Goal: Task Accomplishment & Management: Use online tool/utility

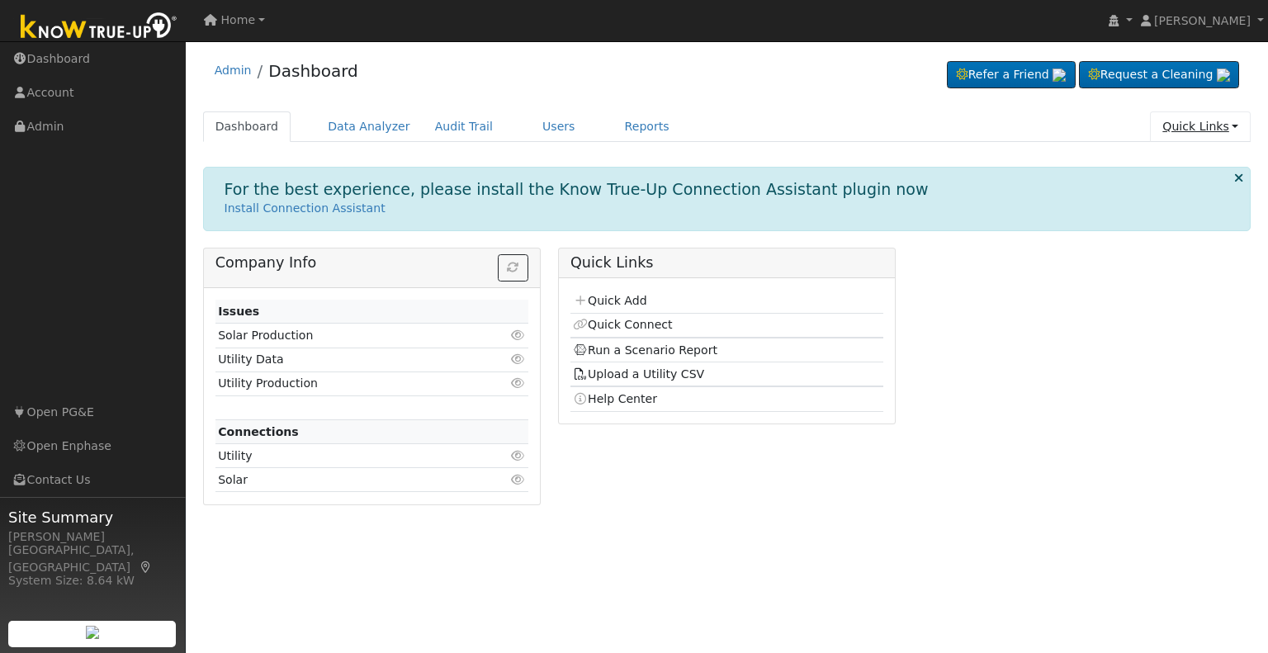
click at [1189, 132] on link "Quick Links" at bounding box center [1200, 126] width 101 height 31
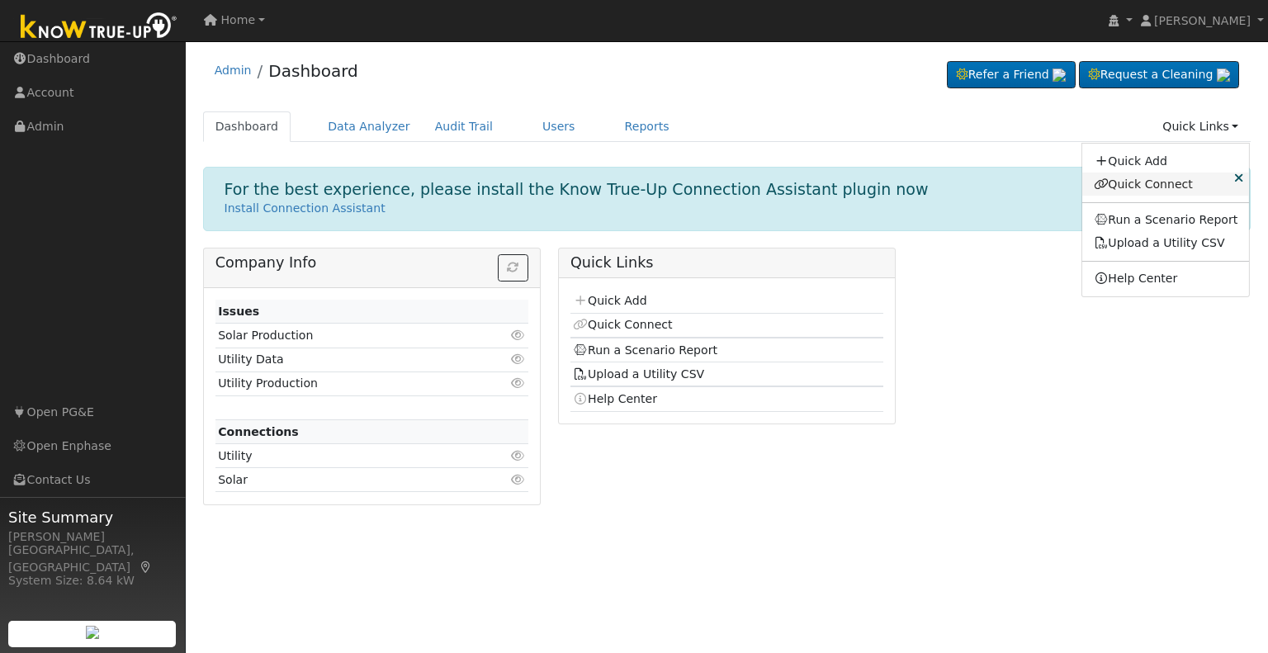
click at [1156, 184] on link "Quick Connect" at bounding box center [1166, 183] width 168 height 23
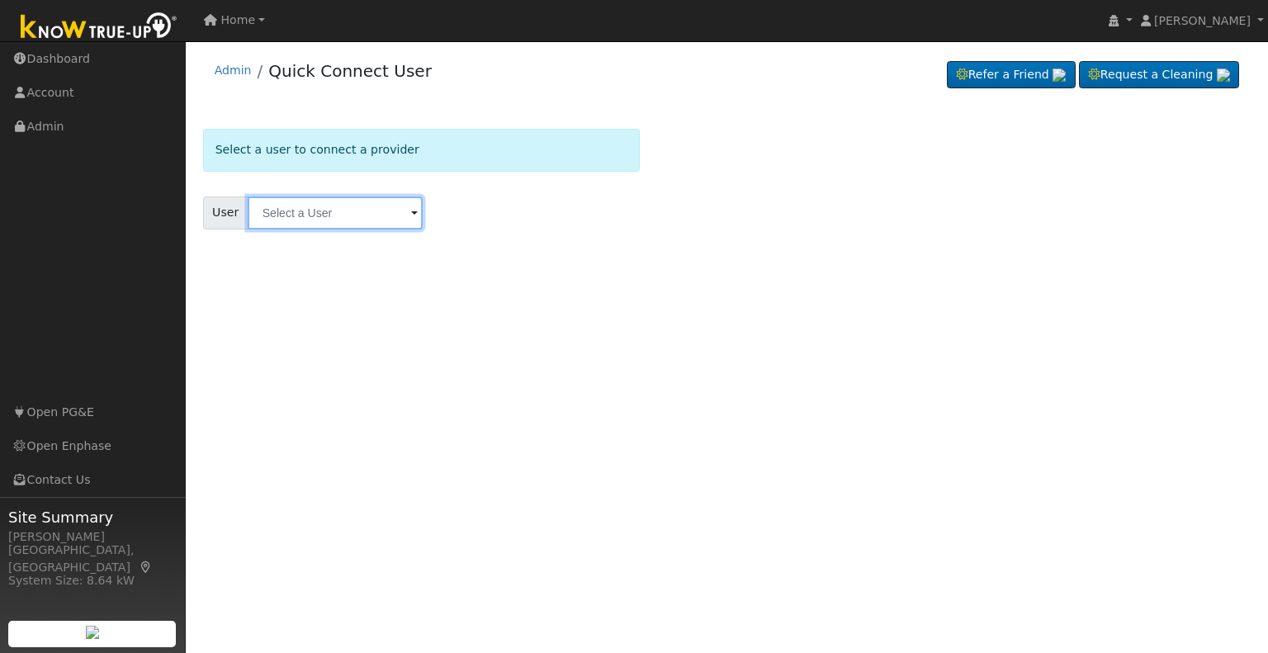
click at [359, 203] on input "text" at bounding box center [335, 212] width 175 height 33
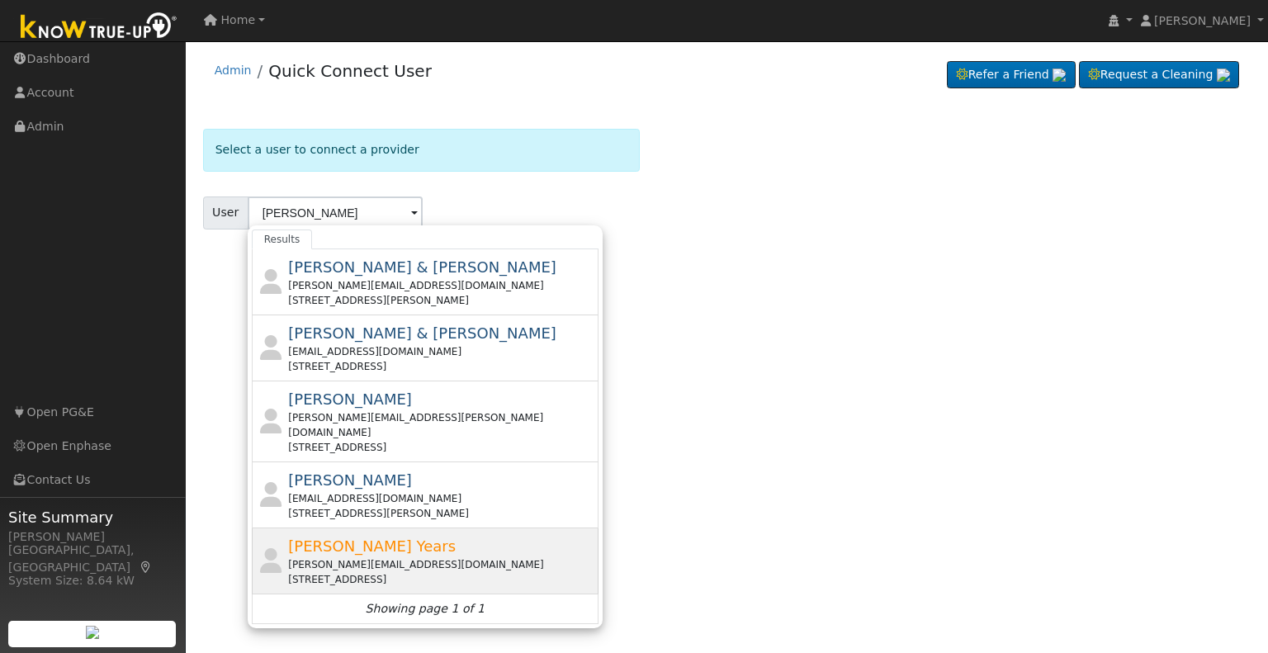
click at [310, 537] on span "Kirsten Years" at bounding box center [372, 545] width 168 height 17
type input "Kirsten Years"
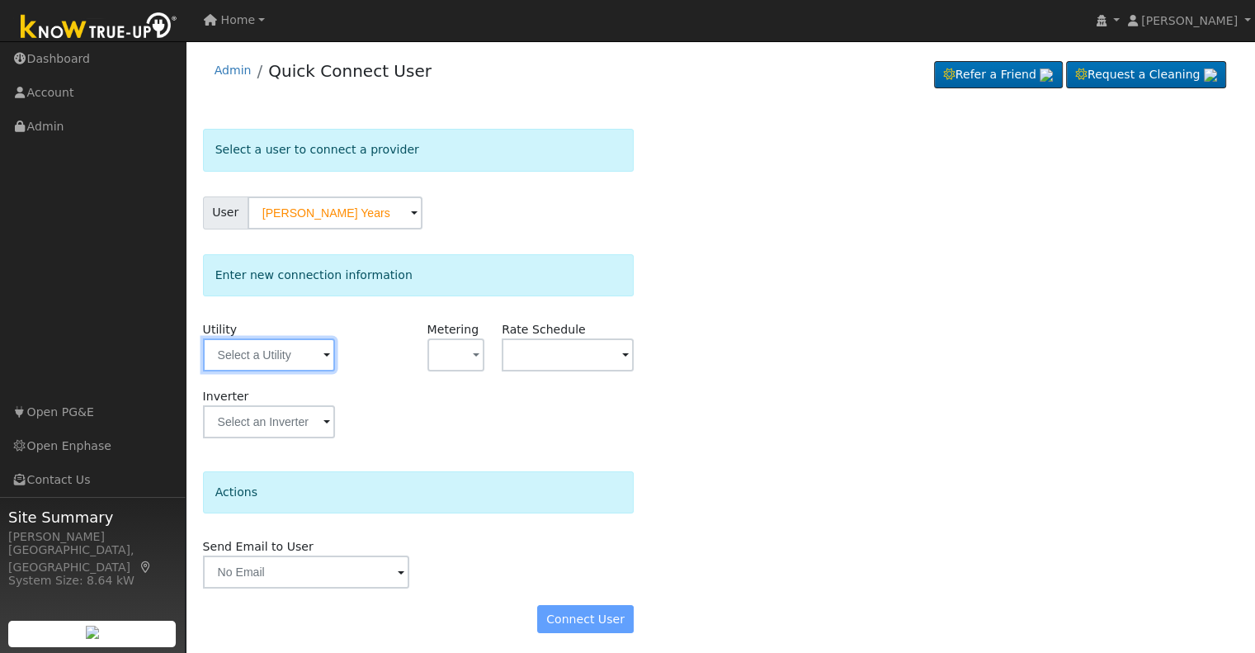
click at [286, 368] on input "text" at bounding box center [269, 354] width 132 height 33
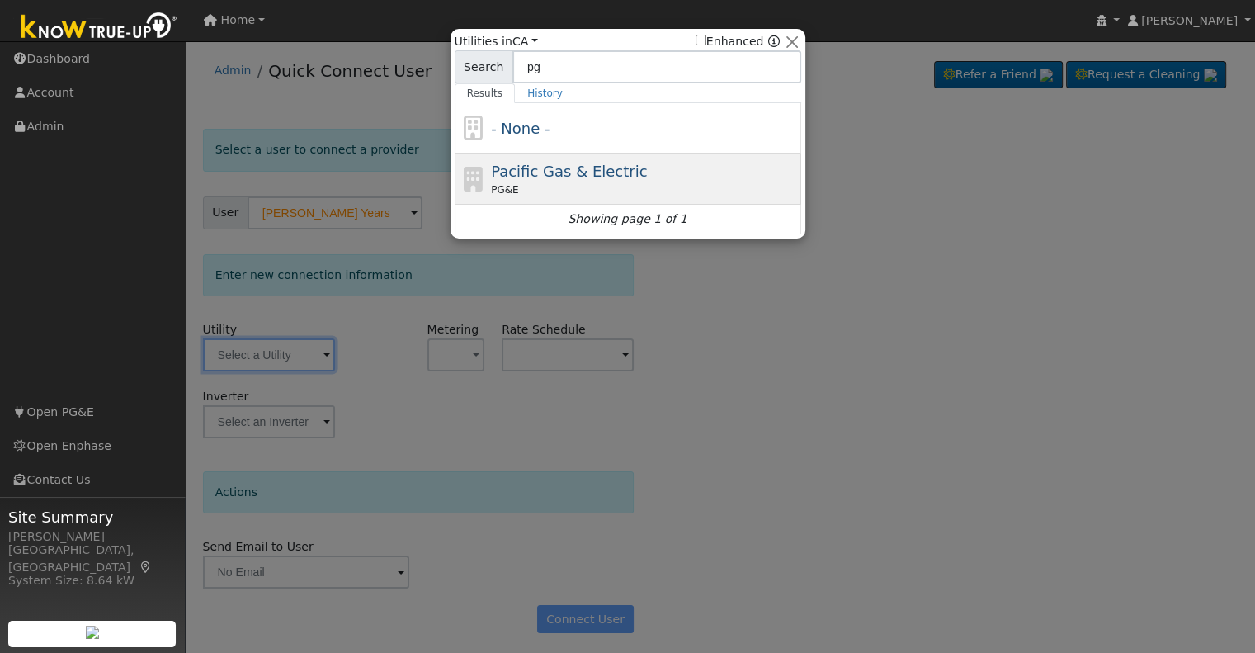
type input "pg"
click at [515, 164] on span "Pacific Gas & Electric" at bounding box center [569, 171] width 156 height 17
type input "PG&E"
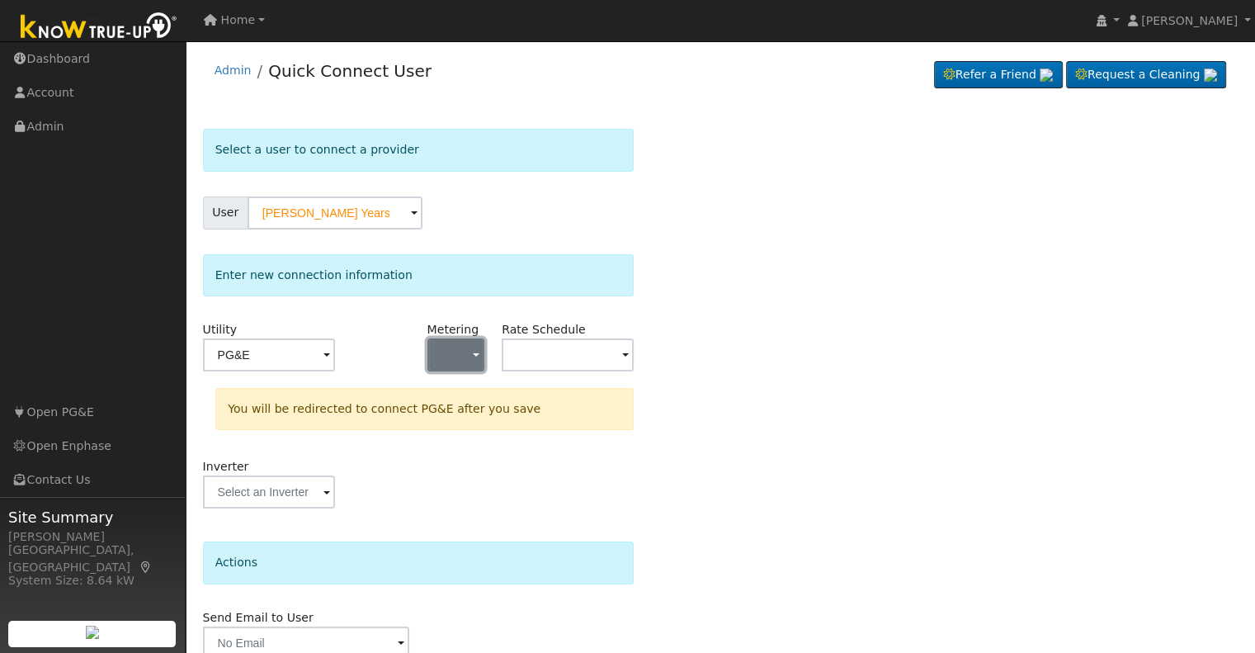
click at [451, 349] on button "button" at bounding box center [457, 354] width 58 height 33
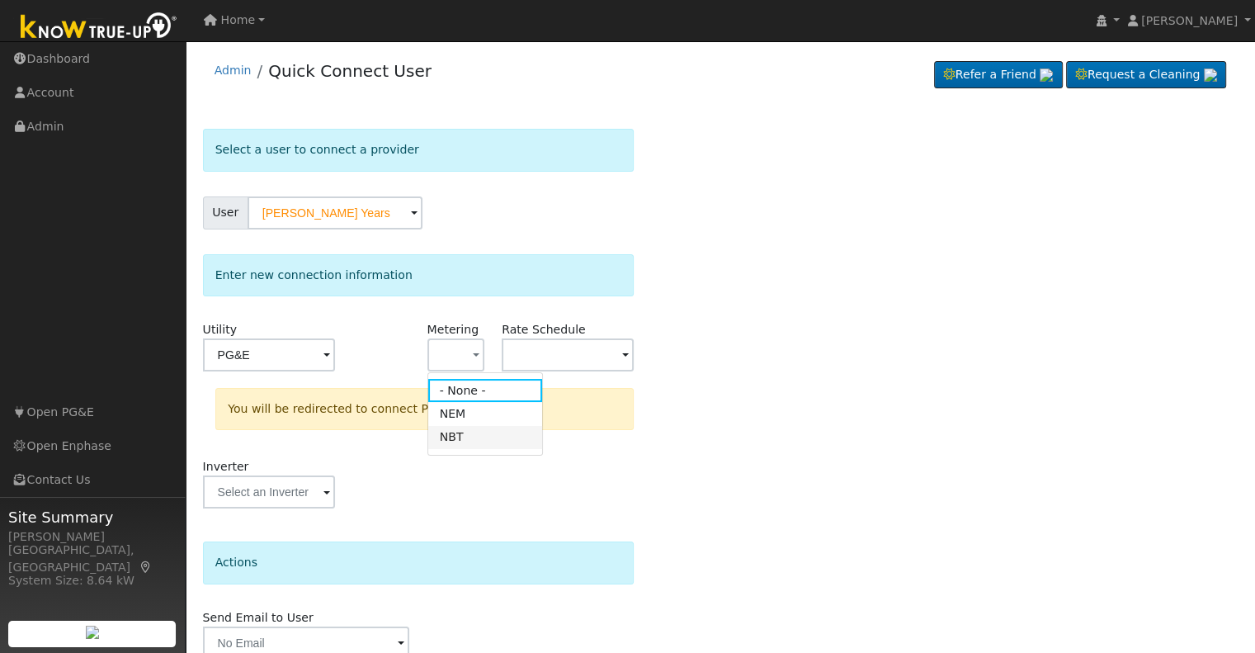
click at [454, 439] on link "NBT" at bounding box center [485, 437] width 115 height 23
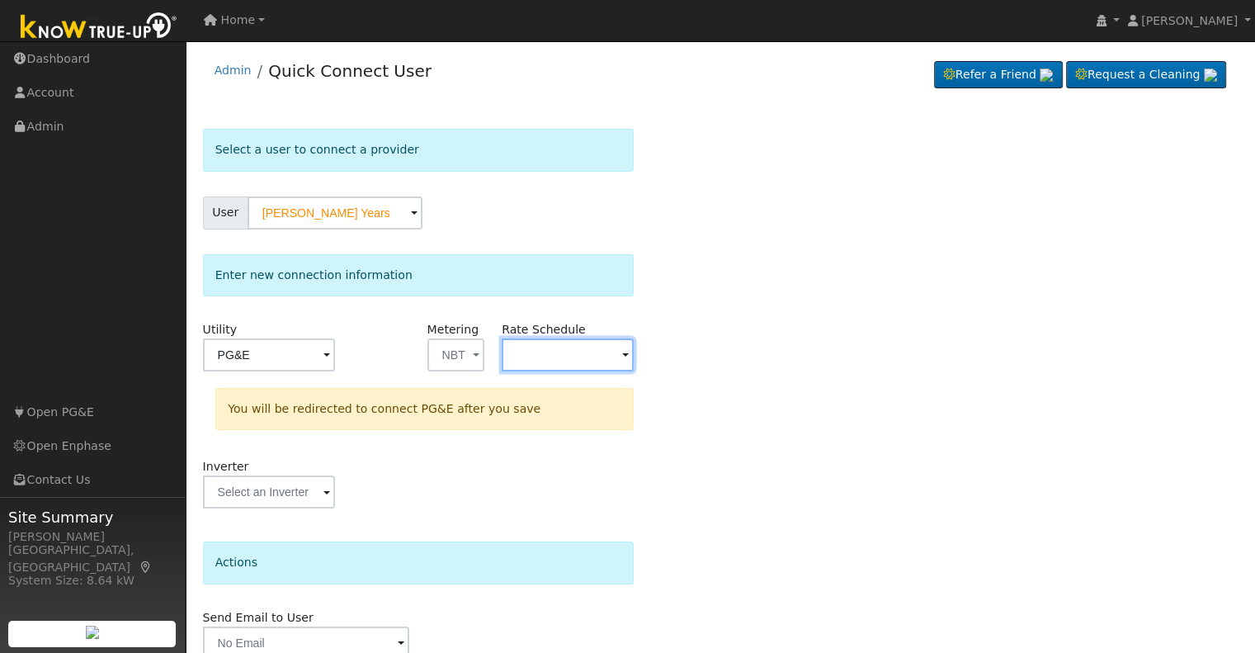
click at [540, 349] on input "text" at bounding box center [568, 354] width 132 height 33
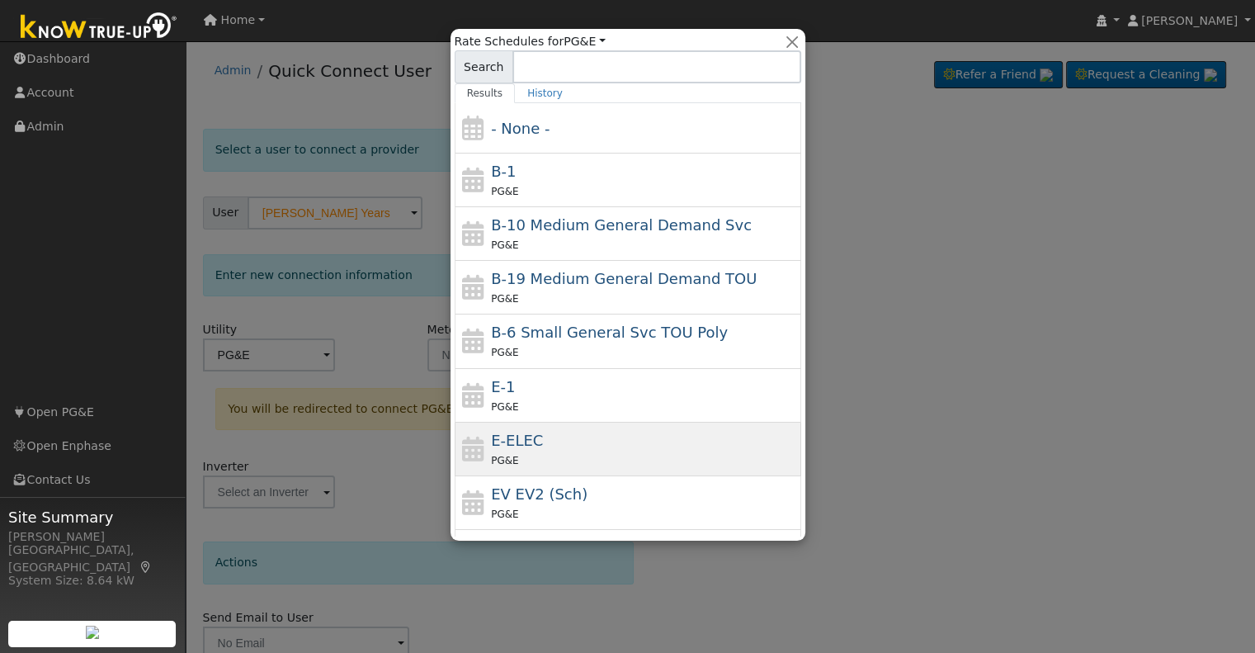
click at [546, 442] on div "E-ELEC PG&E" at bounding box center [644, 449] width 306 height 40
type input "E-ELEC"
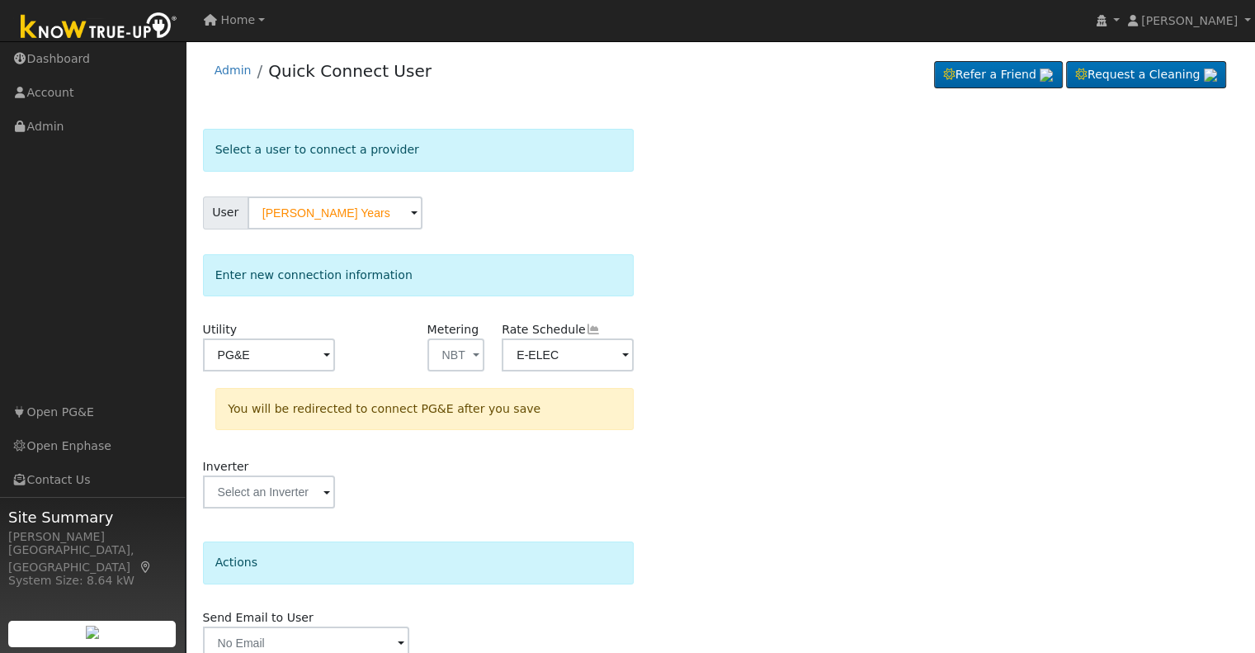
scroll to position [73, 0]
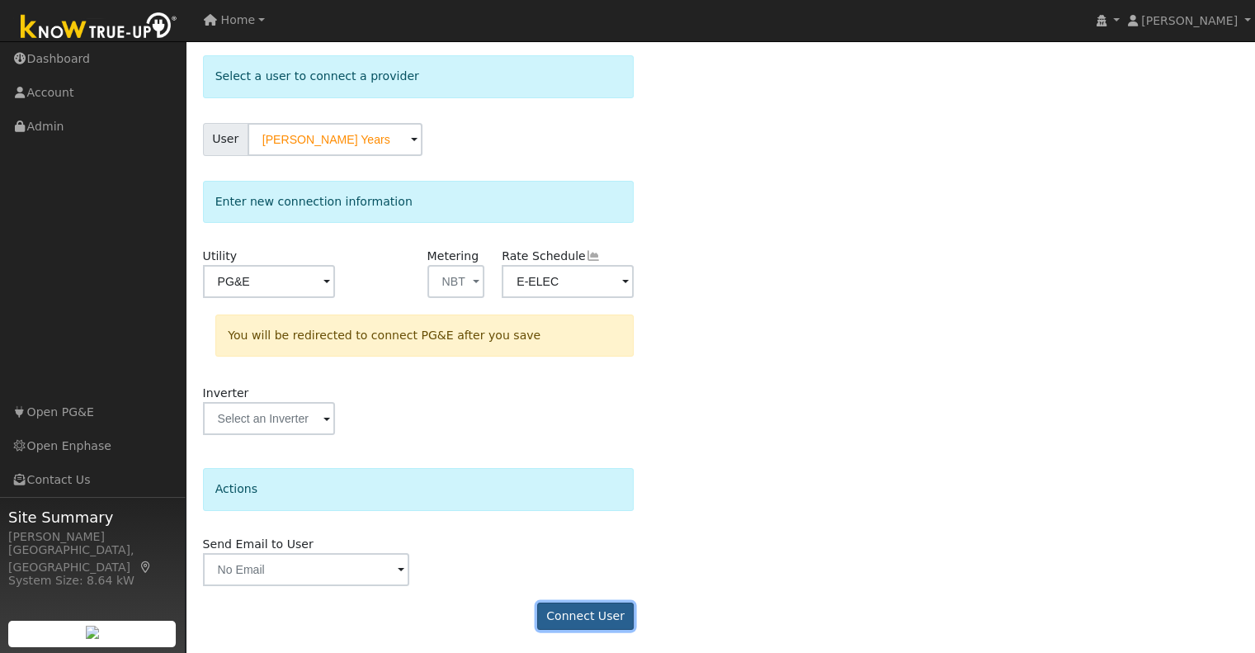
click at [581, 616] on button "Connect User" at bounding box center [585, 616] width 97 height 28
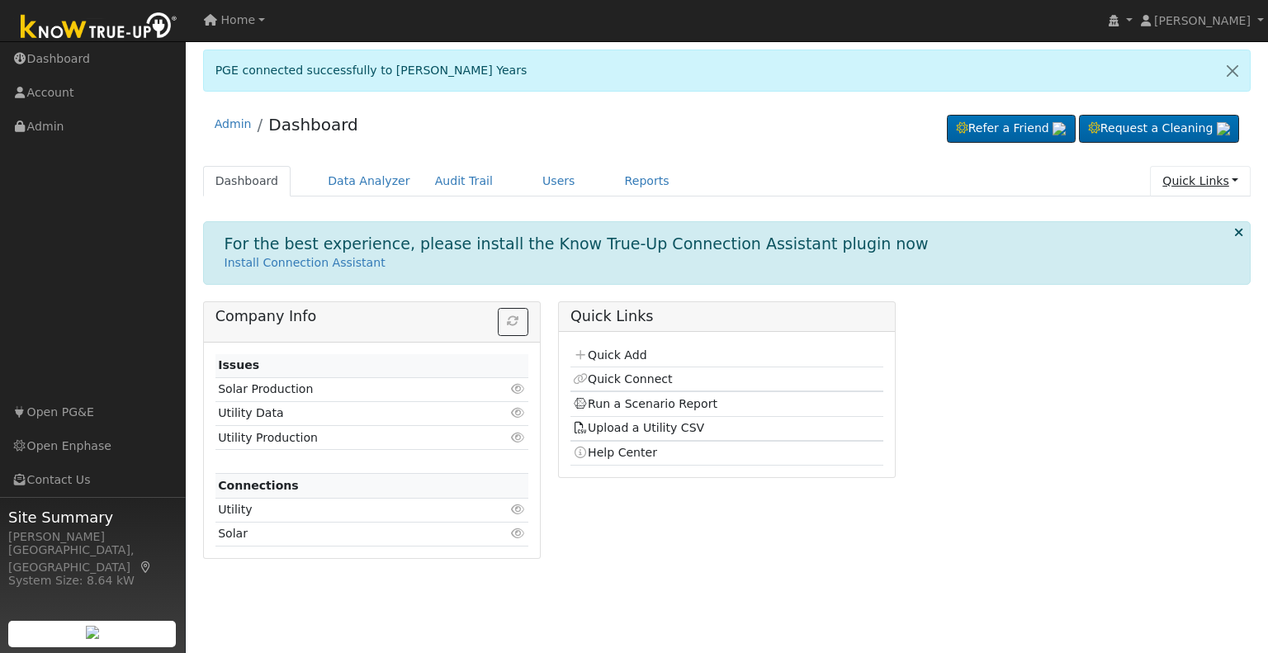
click at [1181, 178] on link "Quick Links" at bounding box center [1200, 181] width 101 height 31
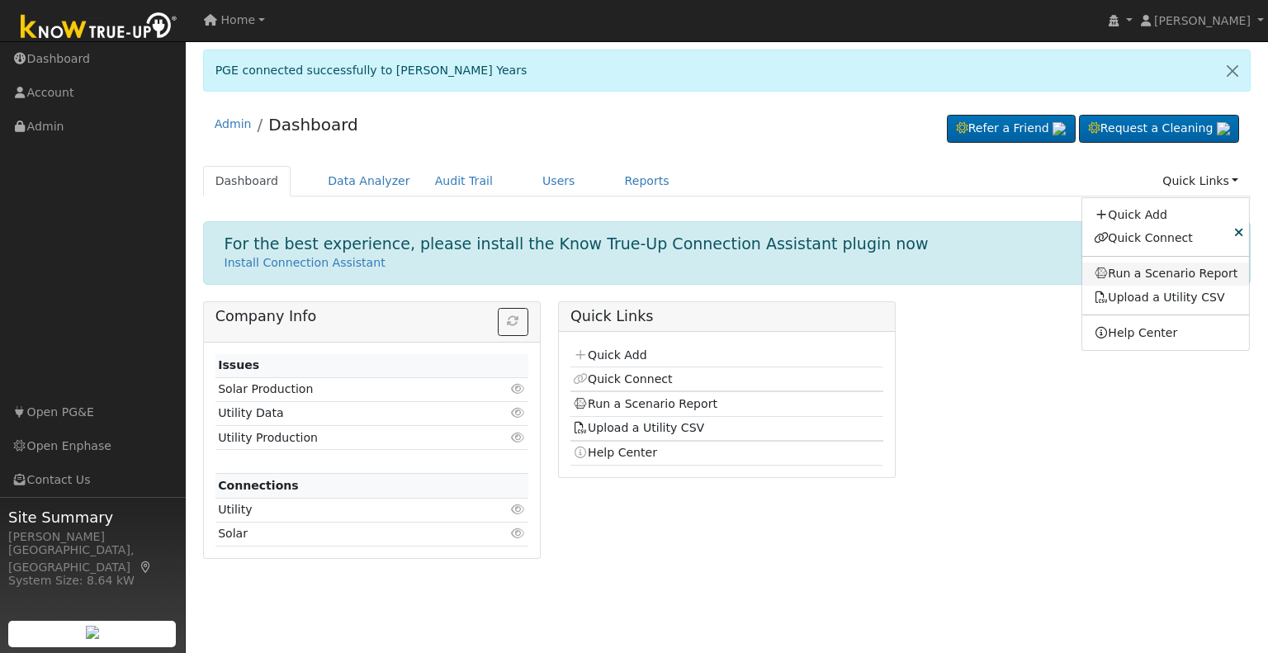
click at [1146, 272] on link "Run a Scenario Report" at bounding box center [1166, 273] width 168 height 23
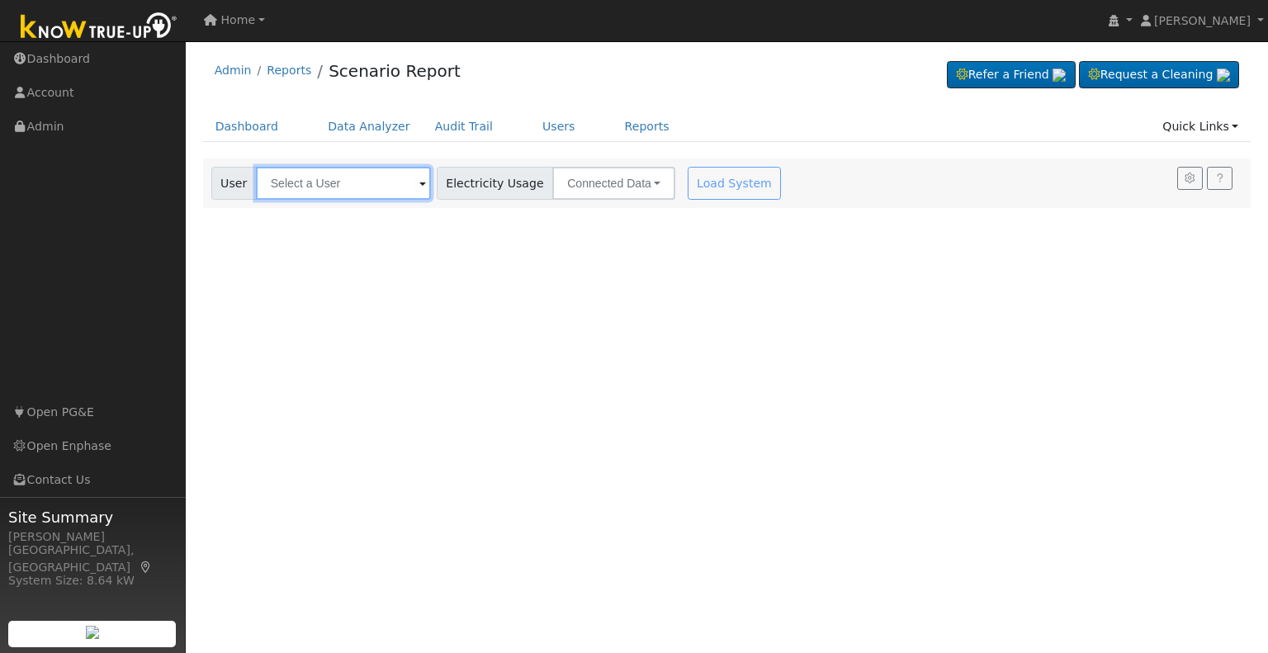
click at [355, 177] on input "text" at bounding box center [343, 183] width 175 height 33
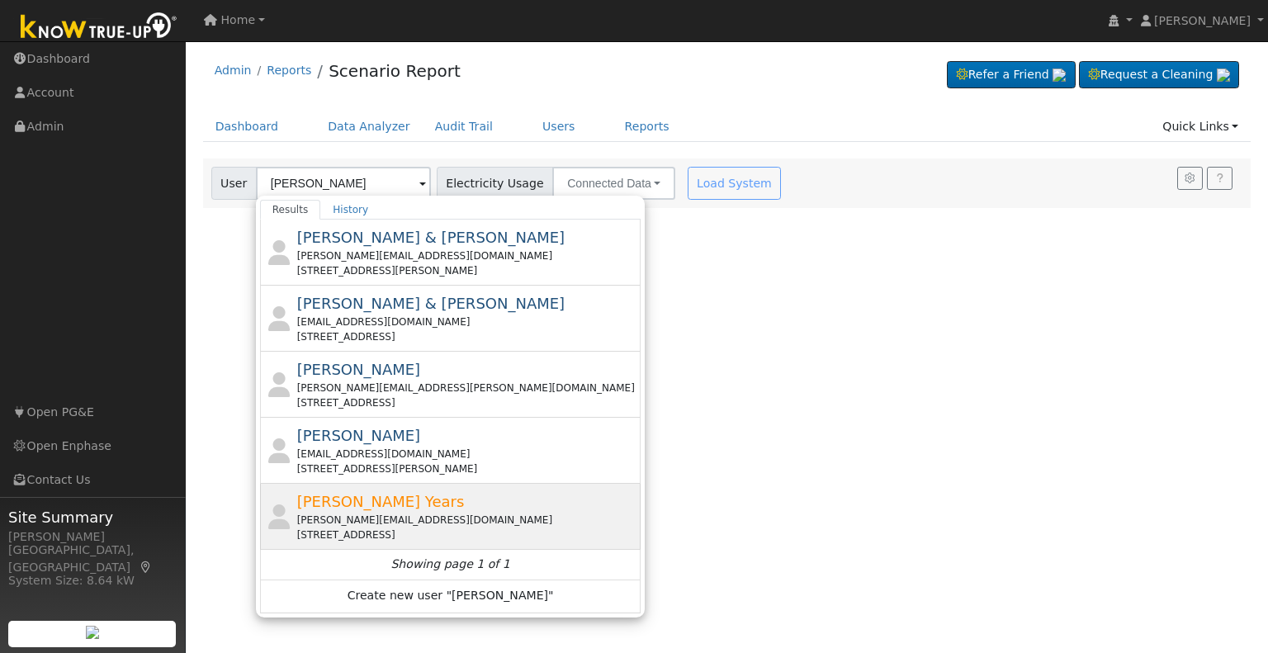
click at [346, 505] on span "Kirsten Years" at bounding box center [381, 501] width 168 height 17
type input "Kirsten Years"
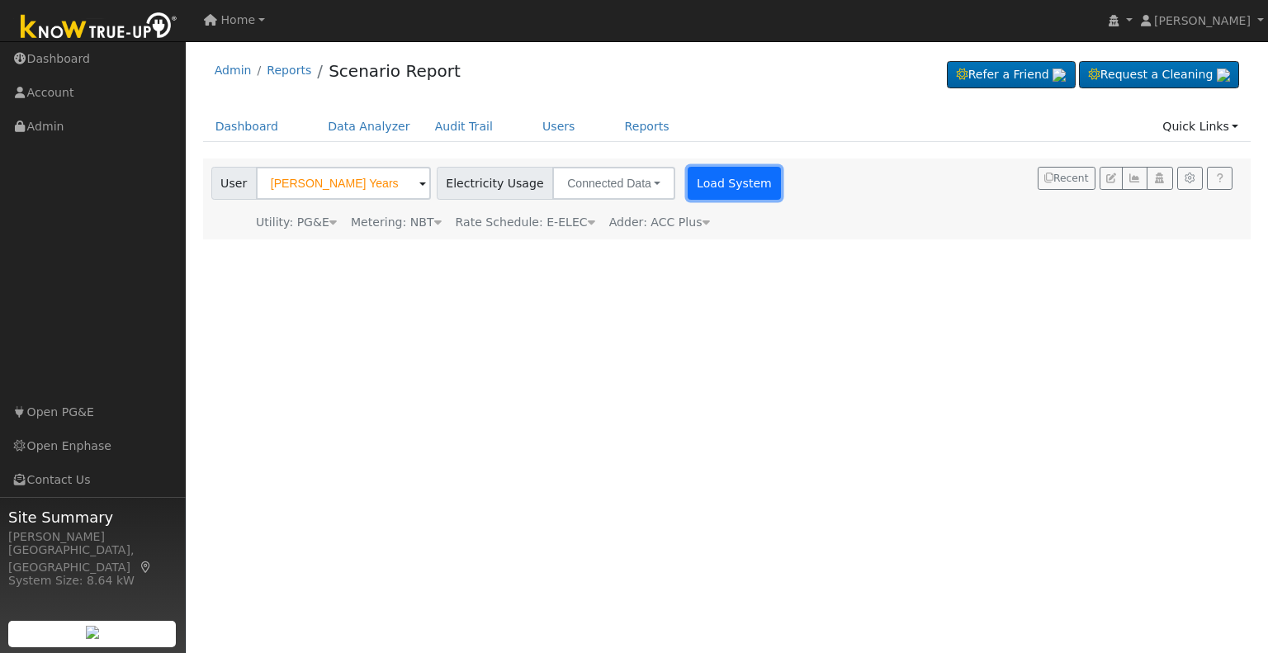
click at [688, 188] on button "Load System" at bounding box center [734, 183] width 94 height 33
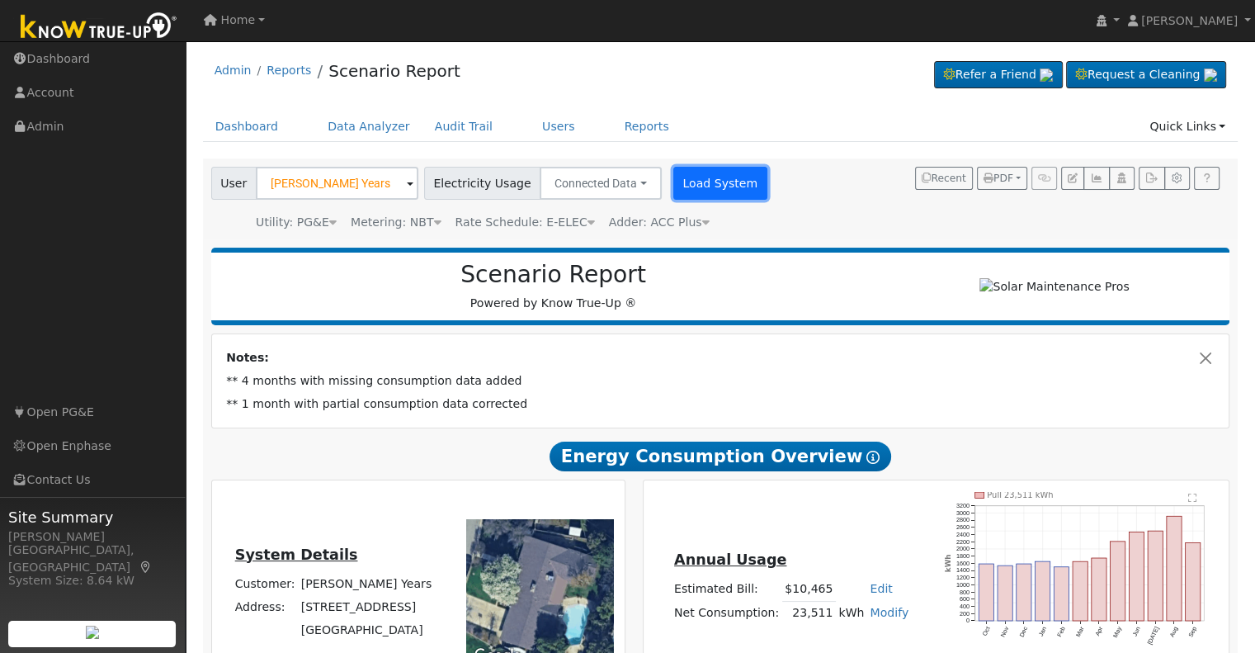
click at [723, 181] on button "Load System" at bounding box center [720, 183] width 94 height 33
click at [719, 182] on button "Load System" at bounding box center [720, 183] width 94 height 33
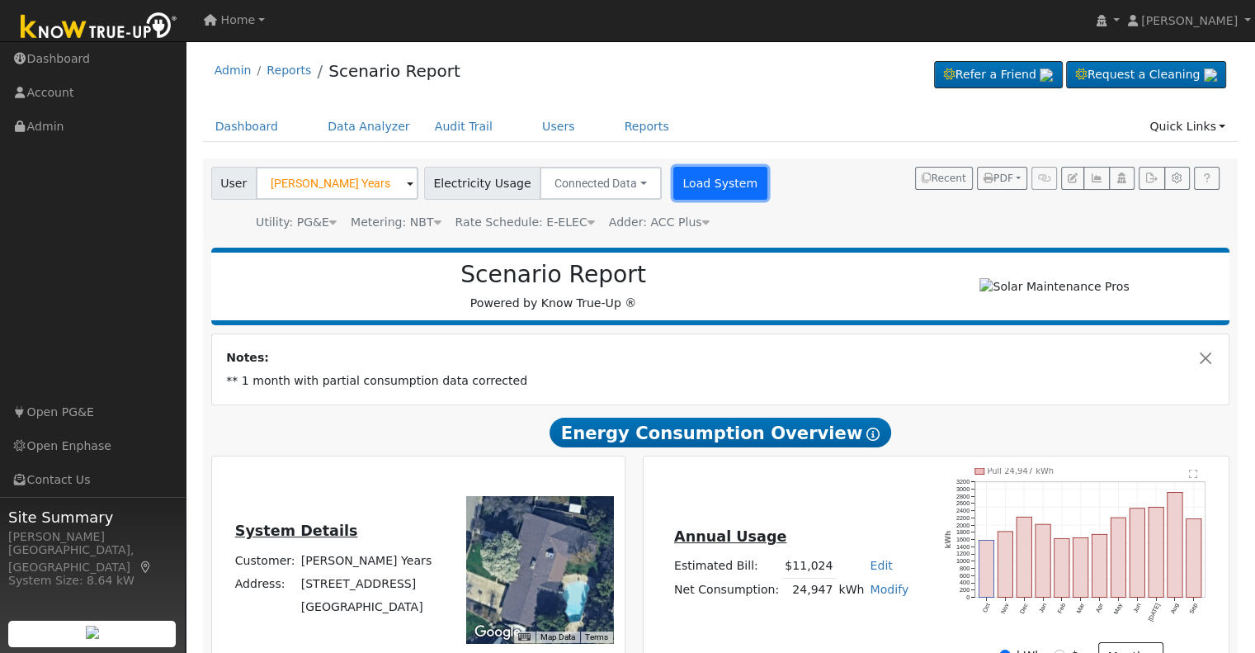
click at [715, 177] on button "Load System" at bounding box center [720, 183] width 94 height 33
click at [720, 180] on button "Load System" at bounding box center [720, 183] width 94 height 33
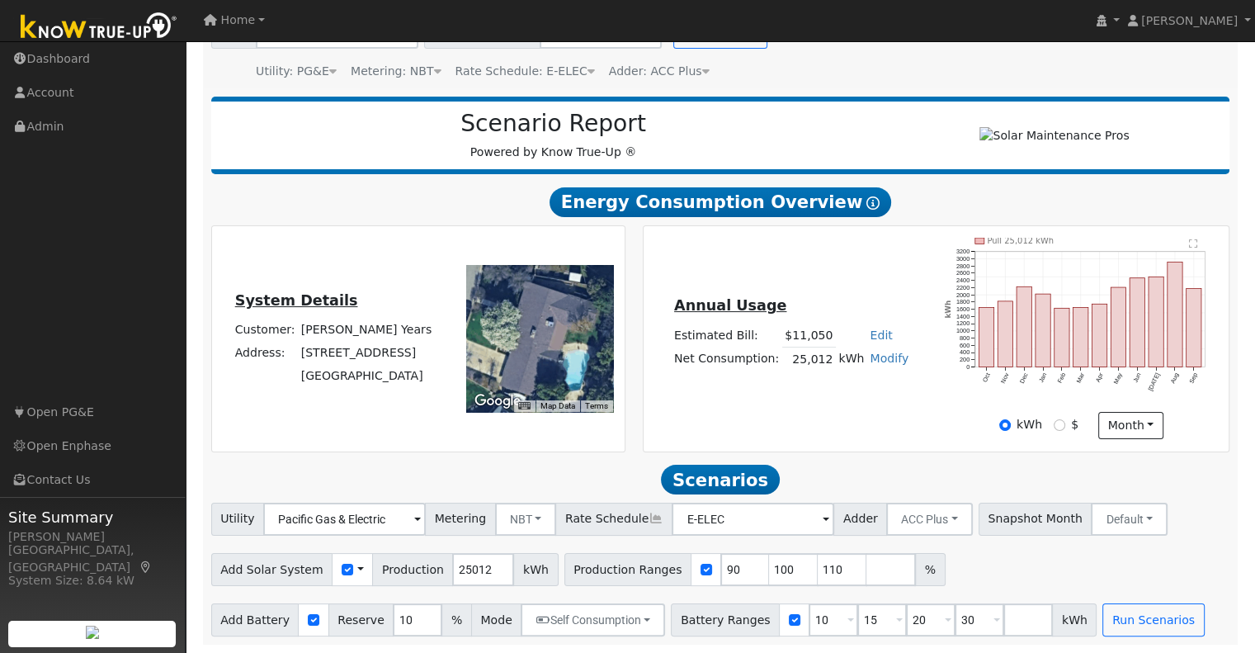
scroll to position [158, 0]
click at [720, 574] on input "90" at bounding box center [745, 569] width 50 height 33
type input "100"
type input "110"
type input "100"
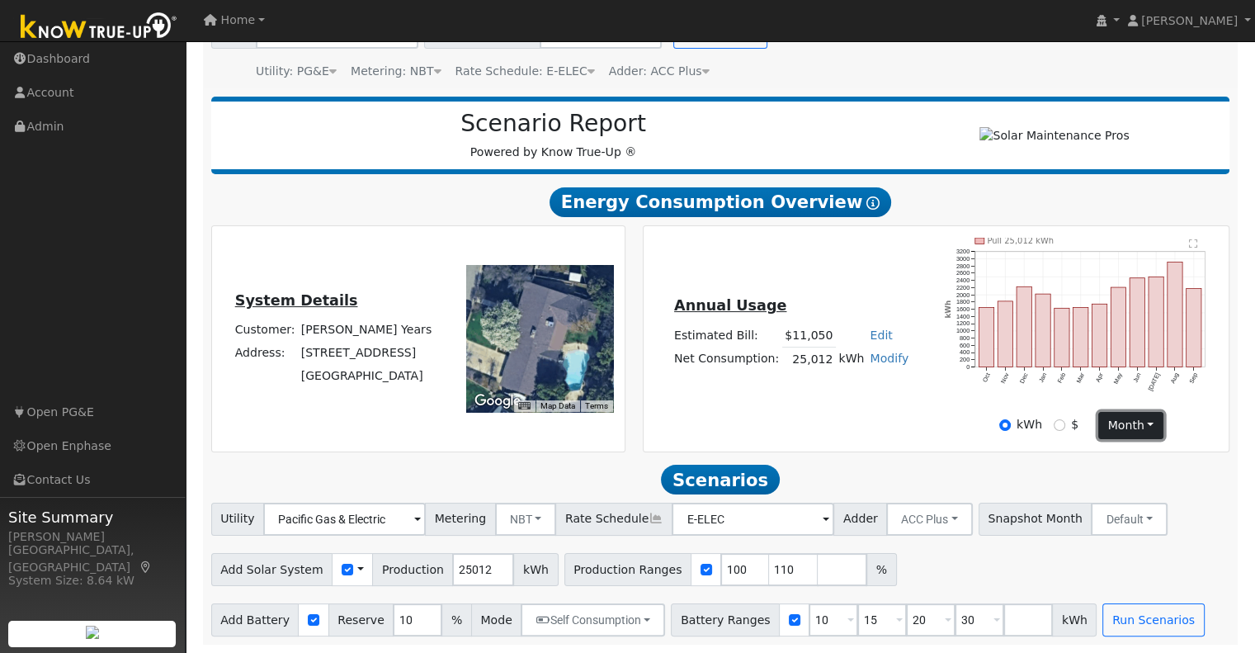
click at [1134, 428] on button "month" at bounding box center [1130, 426] width 65 height 28
click at [910, 428] on div "Annual Usage Estimated Bill: $11,050 Edit Estimated Bill $ Annual Net Consumpti…" at bounding box center [936, 338] width 580 height 201
click at [1112, 416] on button "month" at bounding box center [1130, 426] width 65 height 28
click at [1052, 465] on h2 "Scenarios Scenario" at bounding box center [720, 480] width 1019 height 31
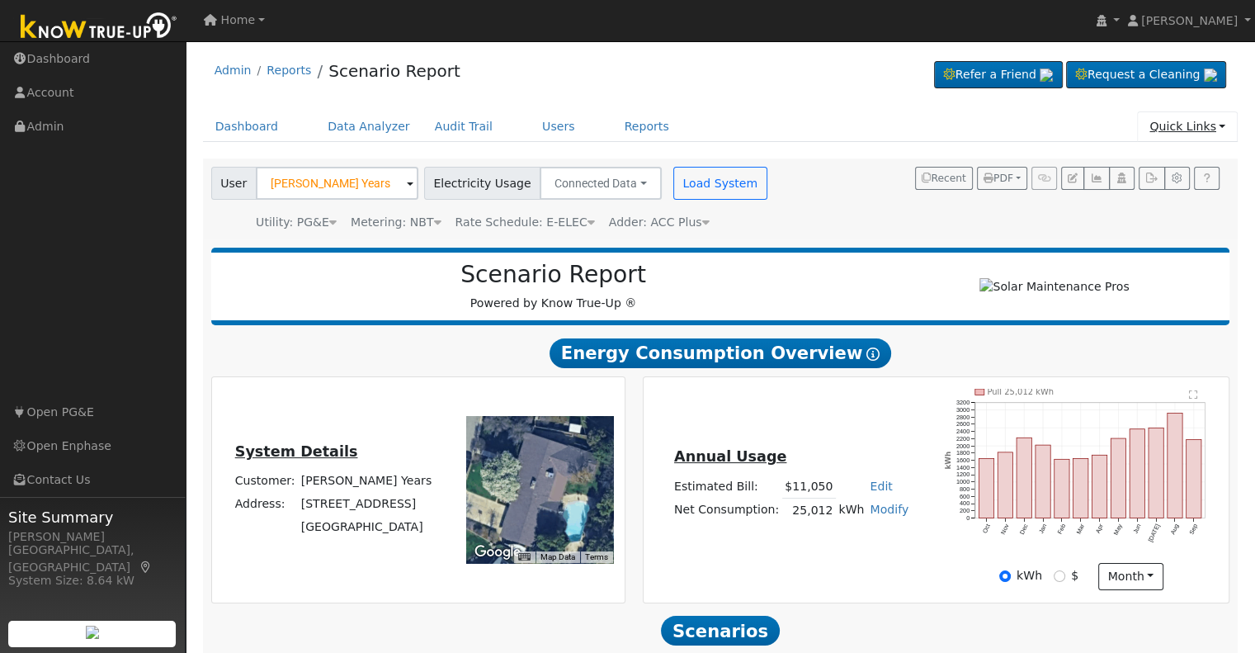
click at [1207, 137] on link "Quick Links" at bounding box center [1187, 126] width 101 height 31
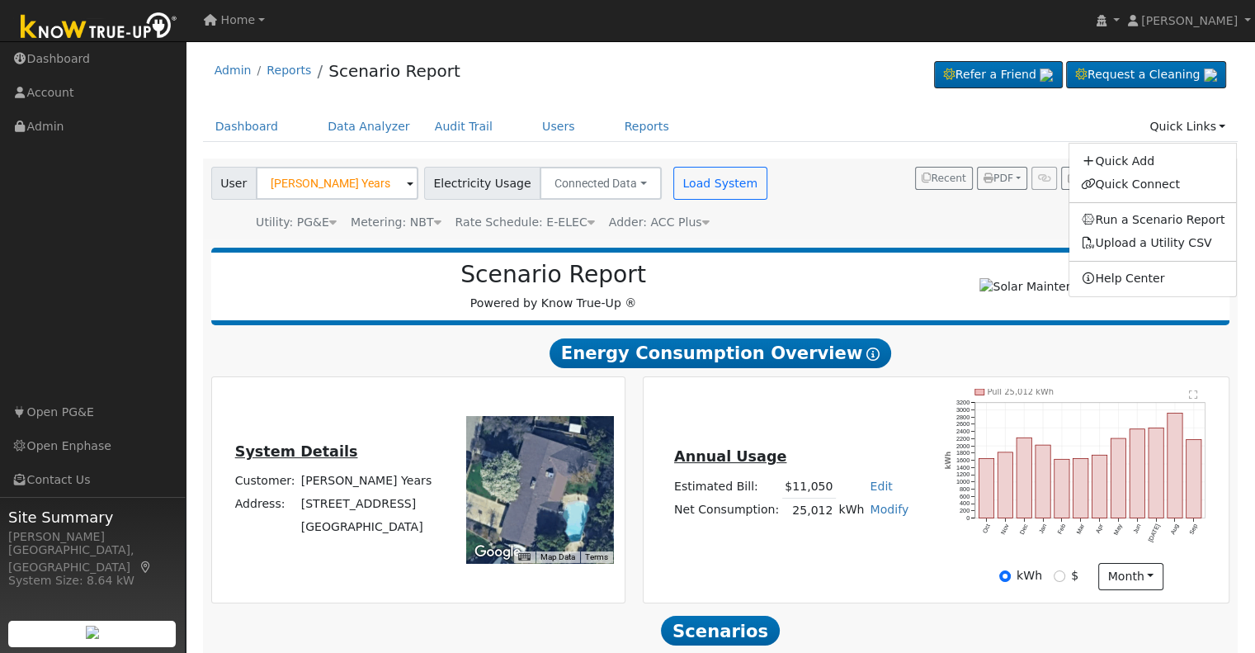
click at [937, 152] on div "Dashboard Data Analyzer Audit Trail Users Reports Quick Links Quick Add Quick C…" at bounding box center [721, 134] width 1036 height 47
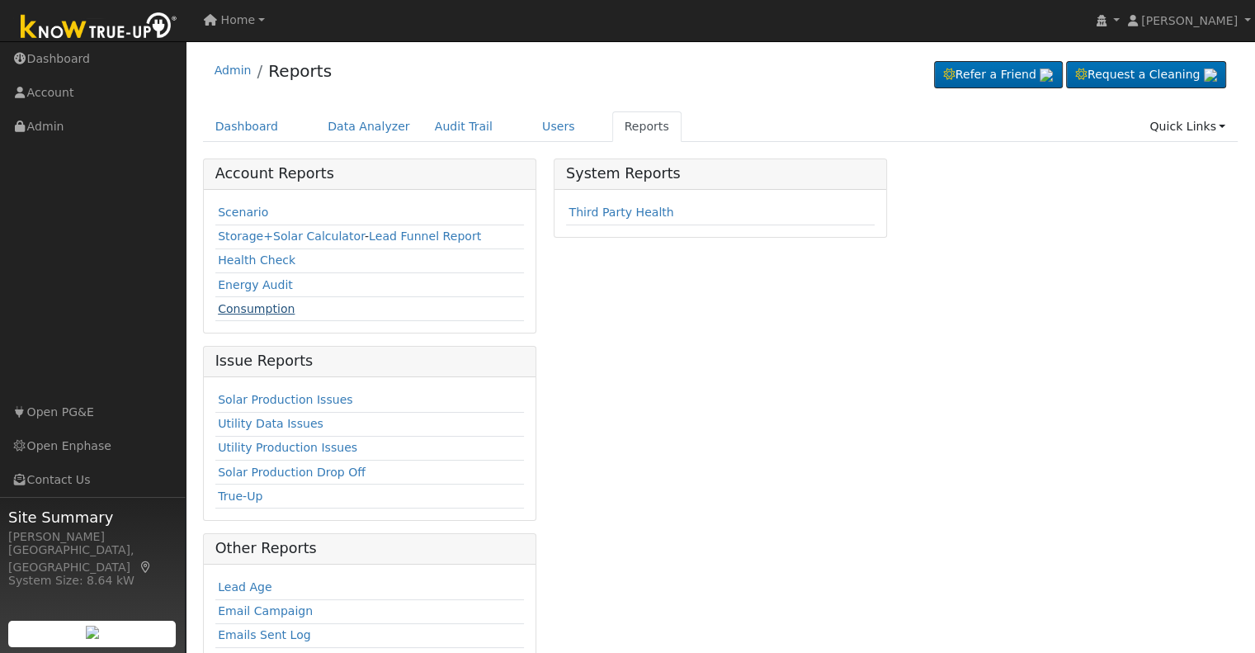
click at [268, 302] on link "Consumption" at bounding box center [256, 308] width 77 height 13
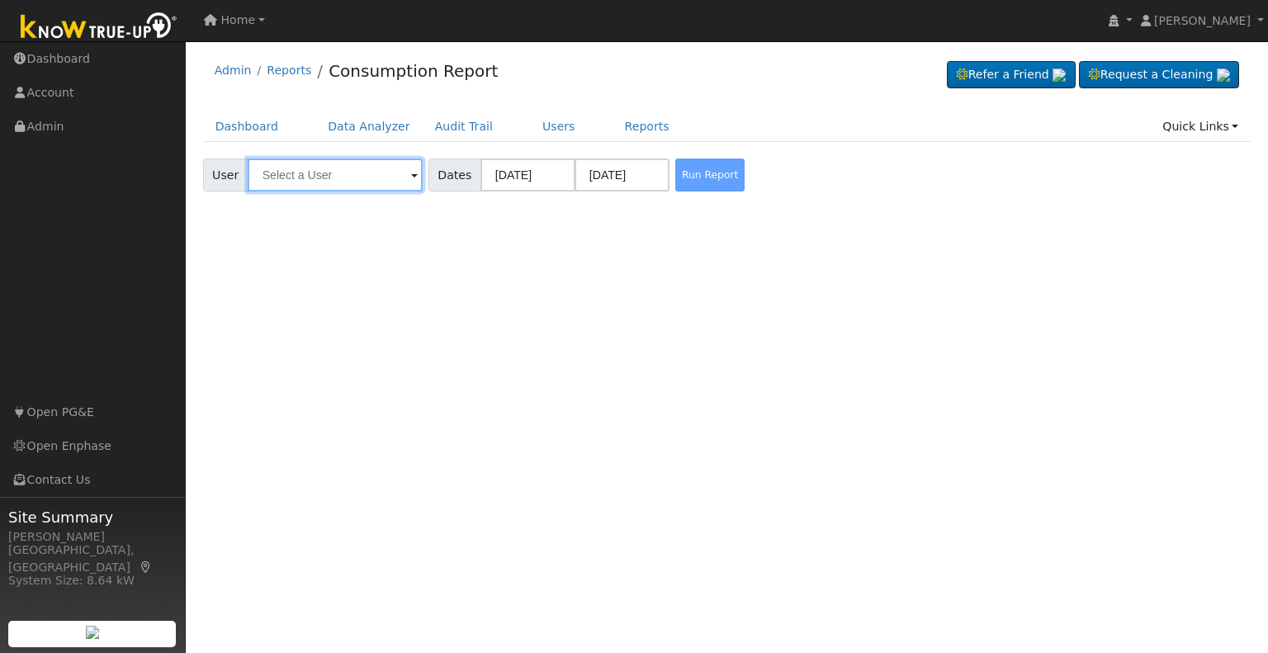
click at [377, 178] on input "text" at bounding box center [335, 174] width 175 height 33
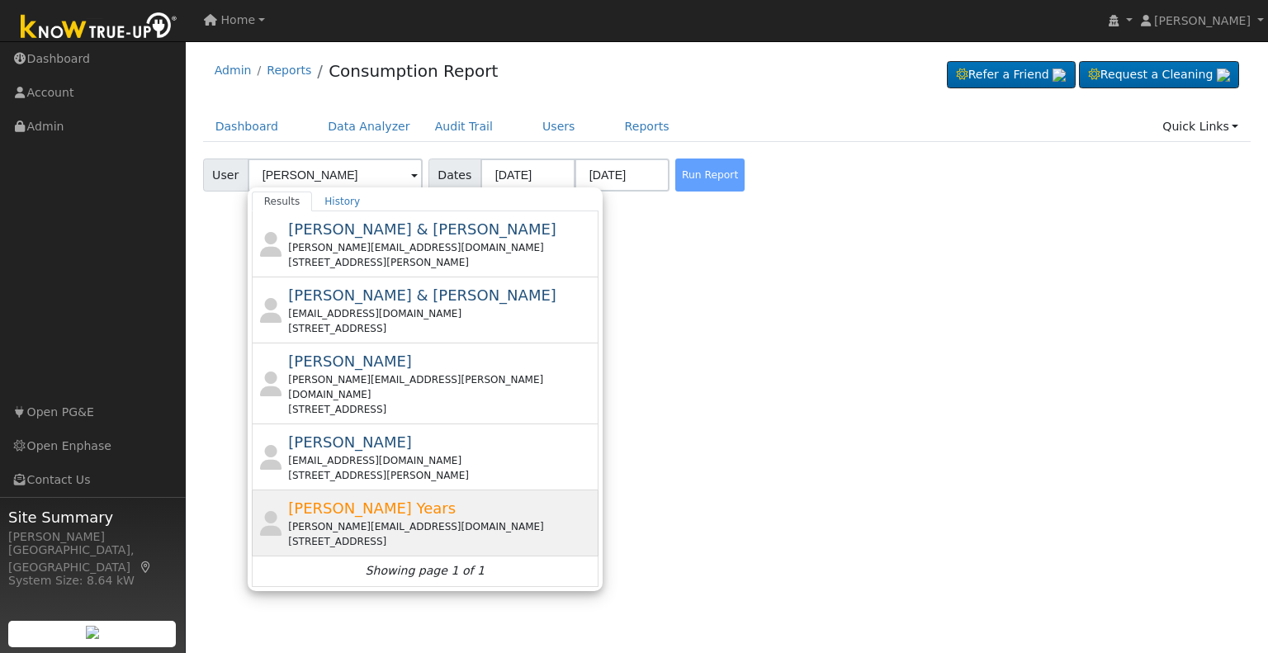
click at [368, 498] on div "[PERSON_NAME] [PERSON_NAME][EMAIL_ADDRESS][DOMAIN_NAME] [STREET_ADDRESS]" at bounding box center [441, 523] width 306 height 52
type input "[PERSON_NAME] Years"
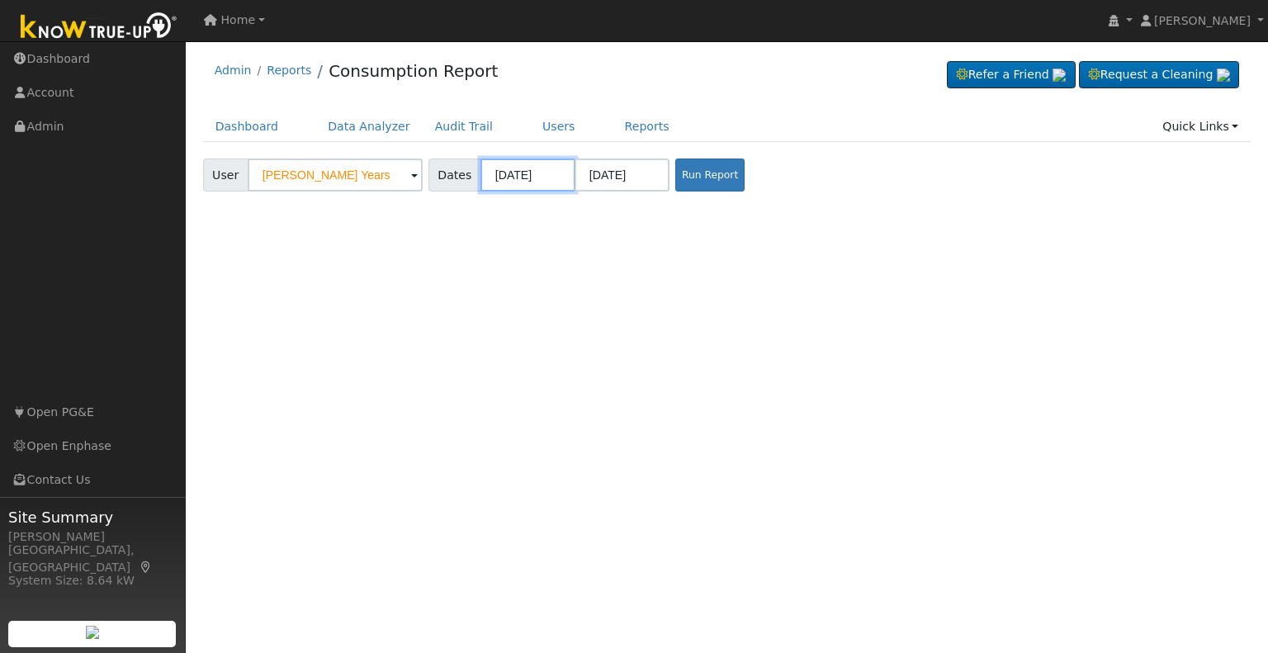
click at [512, 172] on input "[DATE]" at bounding box center [527, 174] width 95 height 33
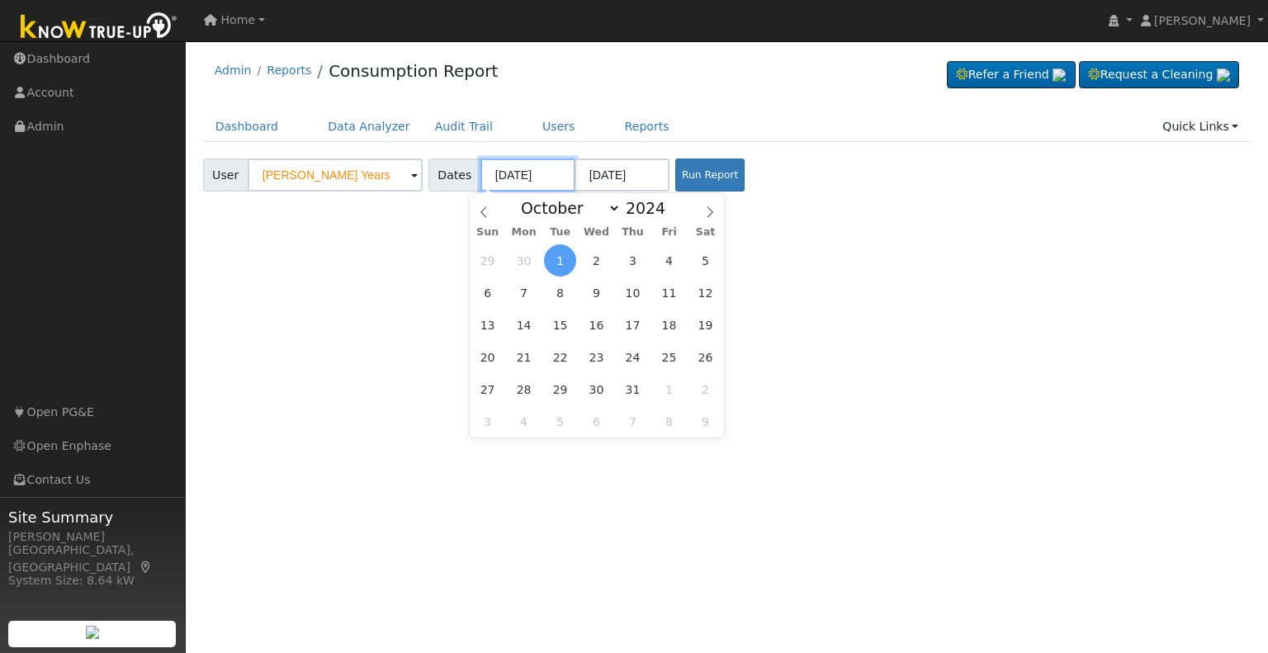
click at [544, 172] on input "[DATE]" at bounding box center [527, 174] width 95 height 33
type input "[DATE]"
click at [692, 182] on button "Run Report" at bounding box center [709, 174] width 69 height 33
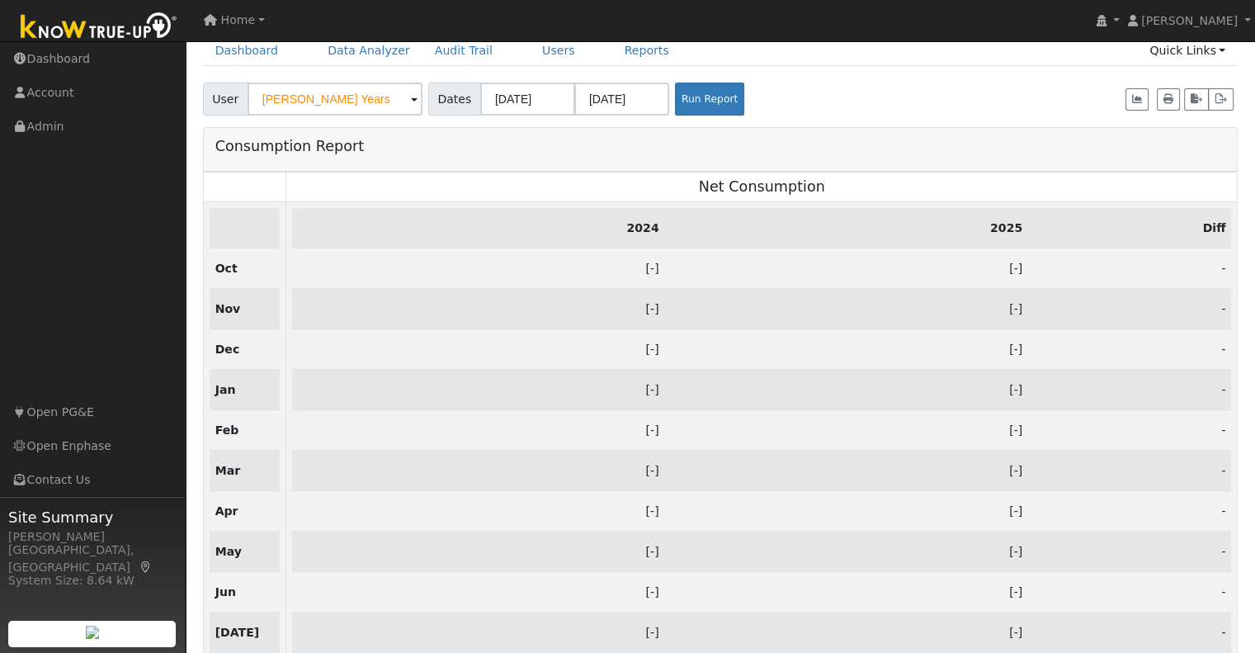
scroll to position [73, 0]
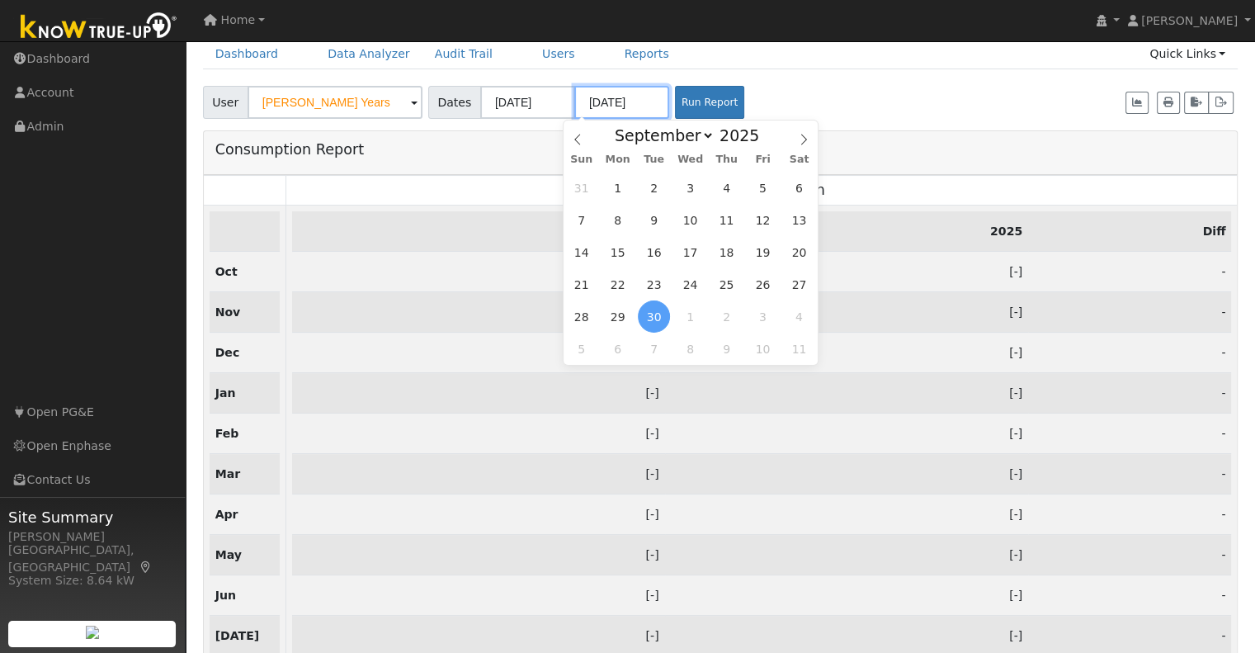
click at [640, 105] on input "[DATE]" at bounding box center [621, 102] width 95 height 33
type input "[DATE]"
click at [687, 111] on button "Run Report" at bounding box center [709, 102] width 69 height 33
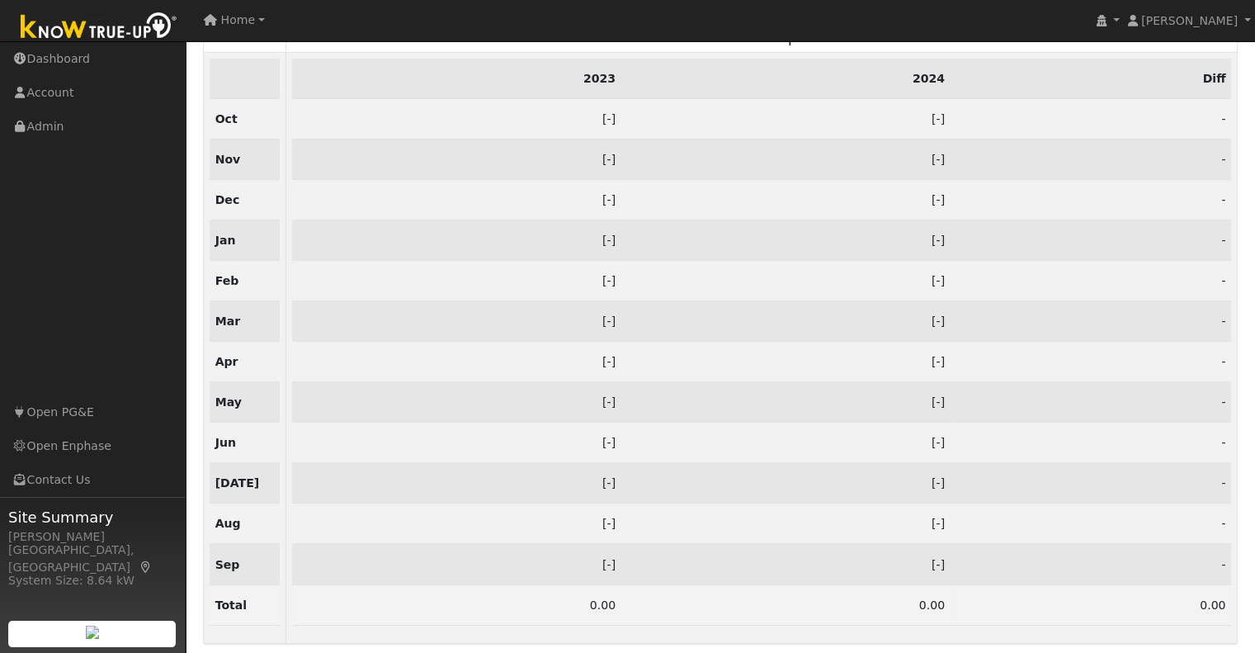
scroll to position [0, 0]
